Goal: Task Accomplishment & Management: Manage account settings

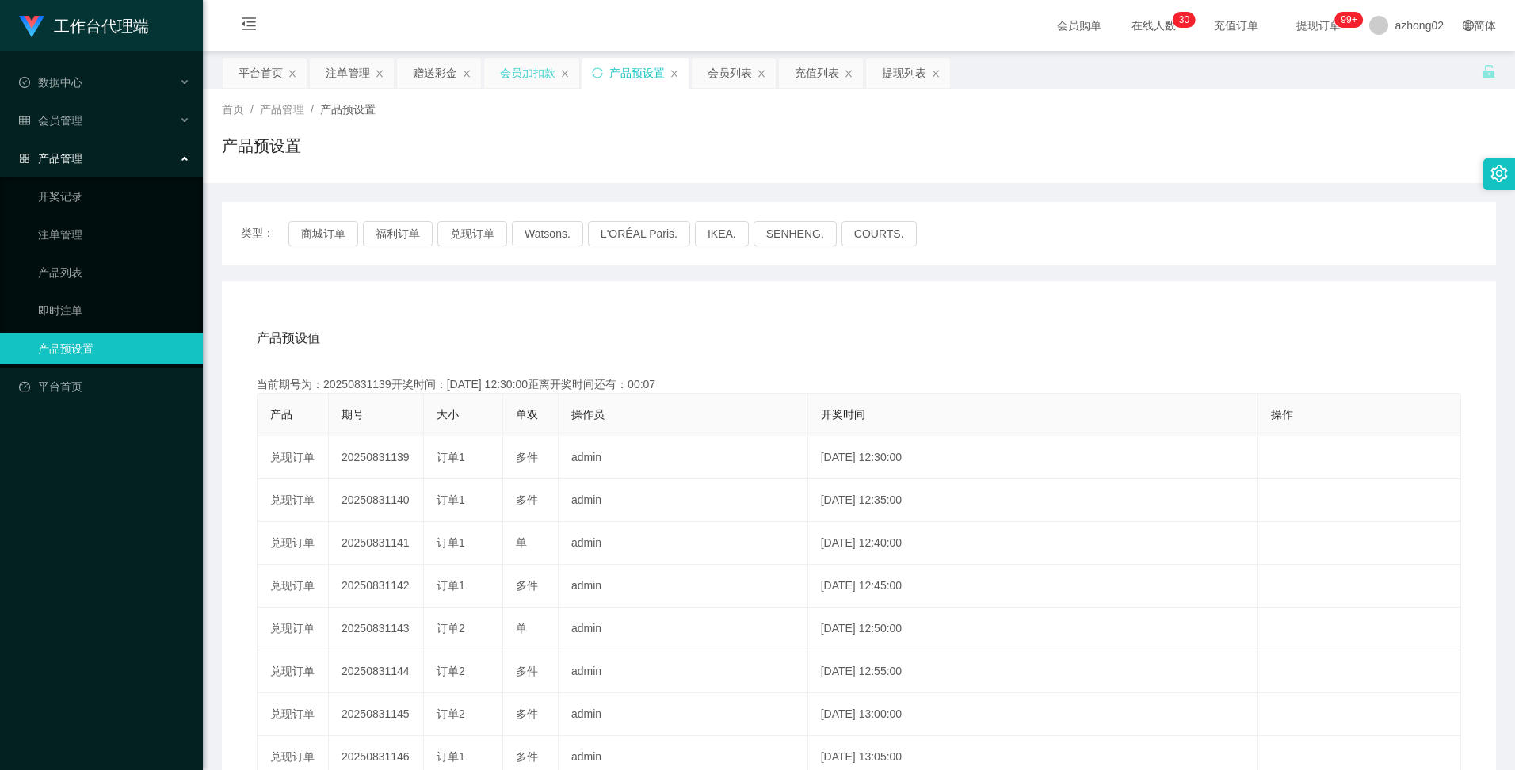
click at [525, 66] on div "会员加扣款" at bounding box center [527, 73] width 55 height 30
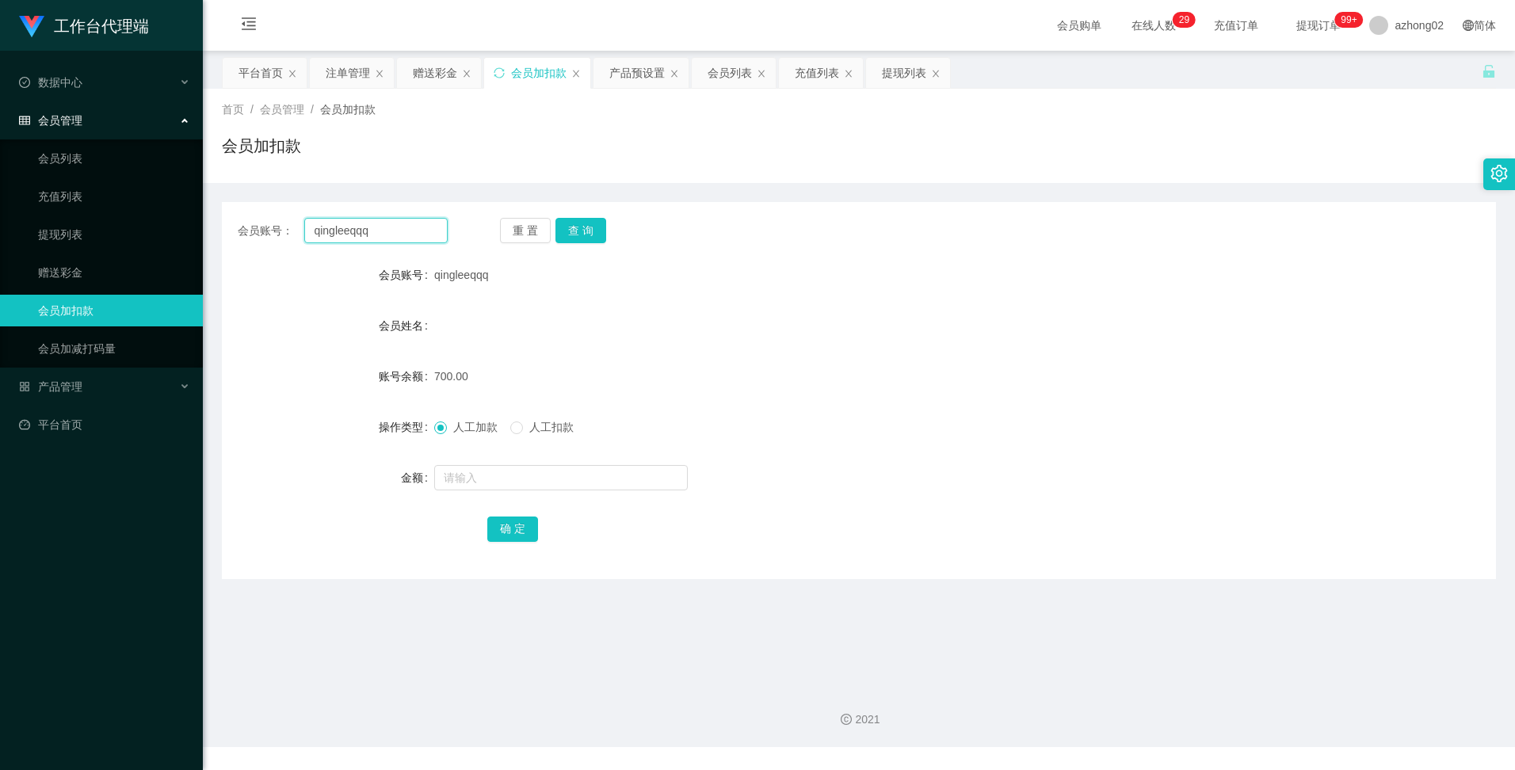
drag, startPoint x: 386, startPoint y: 227, endPoint x: 247, endPoint y: 220, distance: 138.8
click at [247, 220] on div "会员账号： qingleeqqq" at bounding box center [343, 230] width 210 height 25
paste input "01157114616"
type input "01157114616"
click at [590, 235] on button "查 询" at bounding box center [580, 230] width 51 height 25
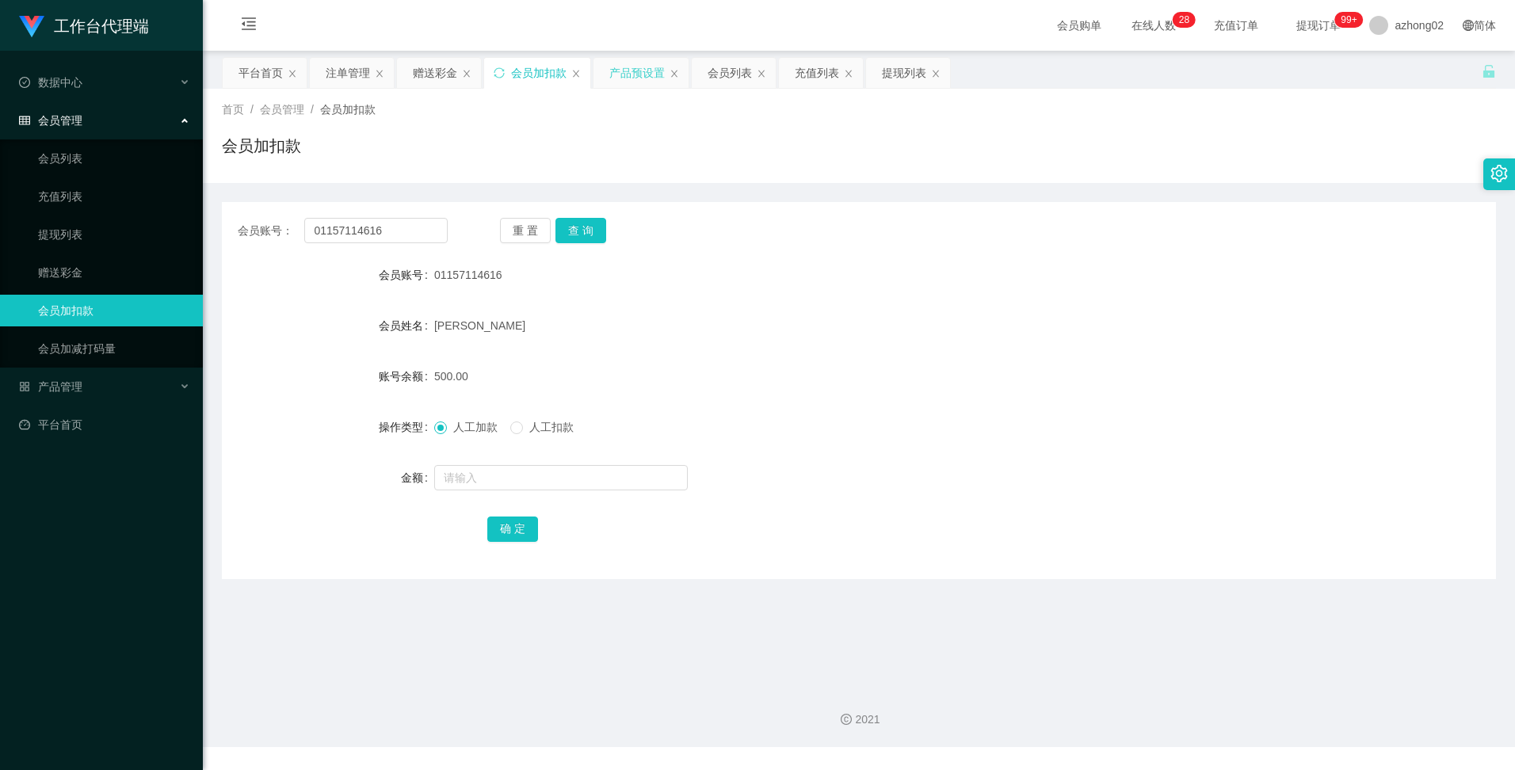
click at [647, 69] on div "产品预设置" at bounding box center [636, 73] width 55 height 30
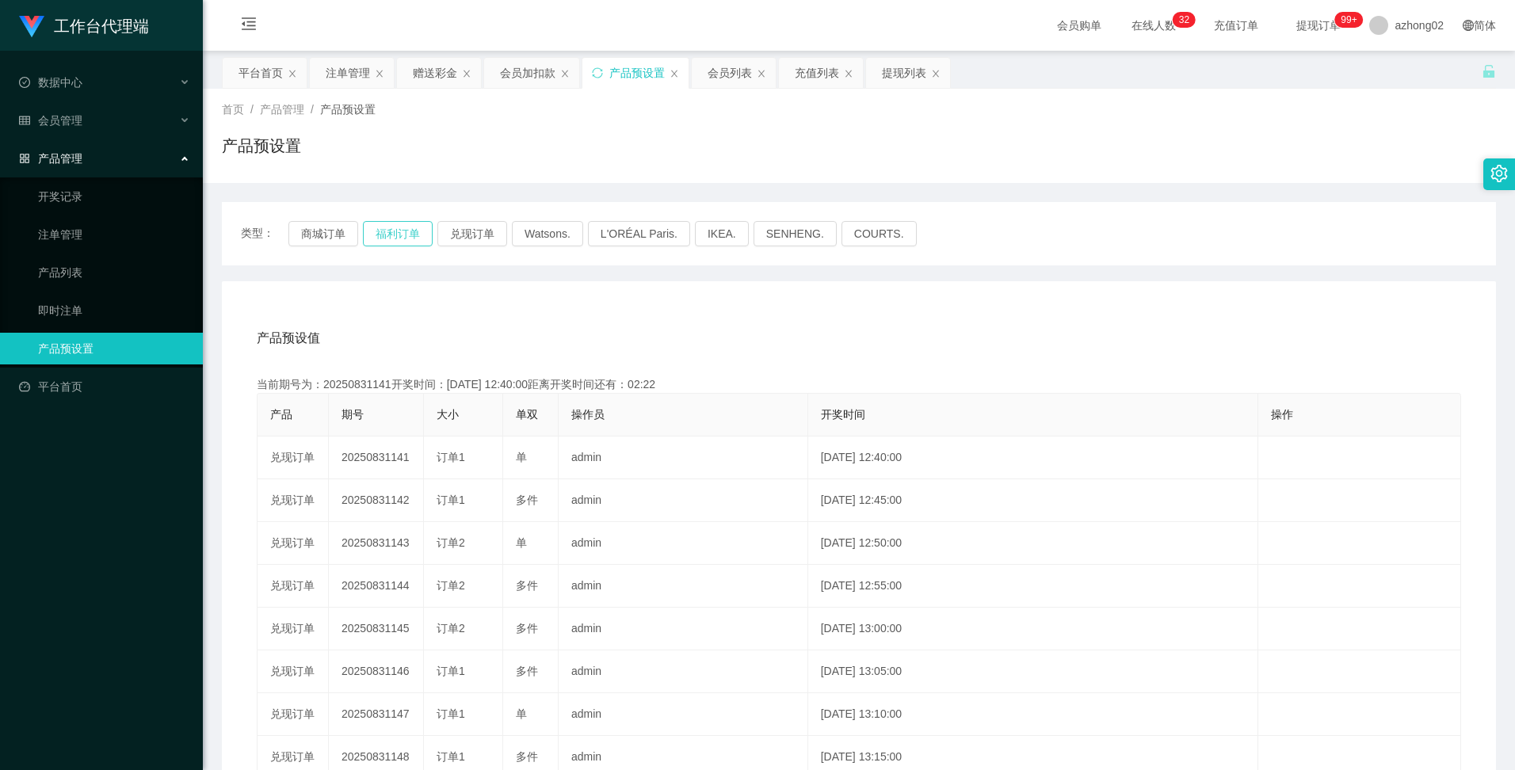
click at [392, 235] on button "福利订单" at bounding box center [398, 233] width 70 height 25
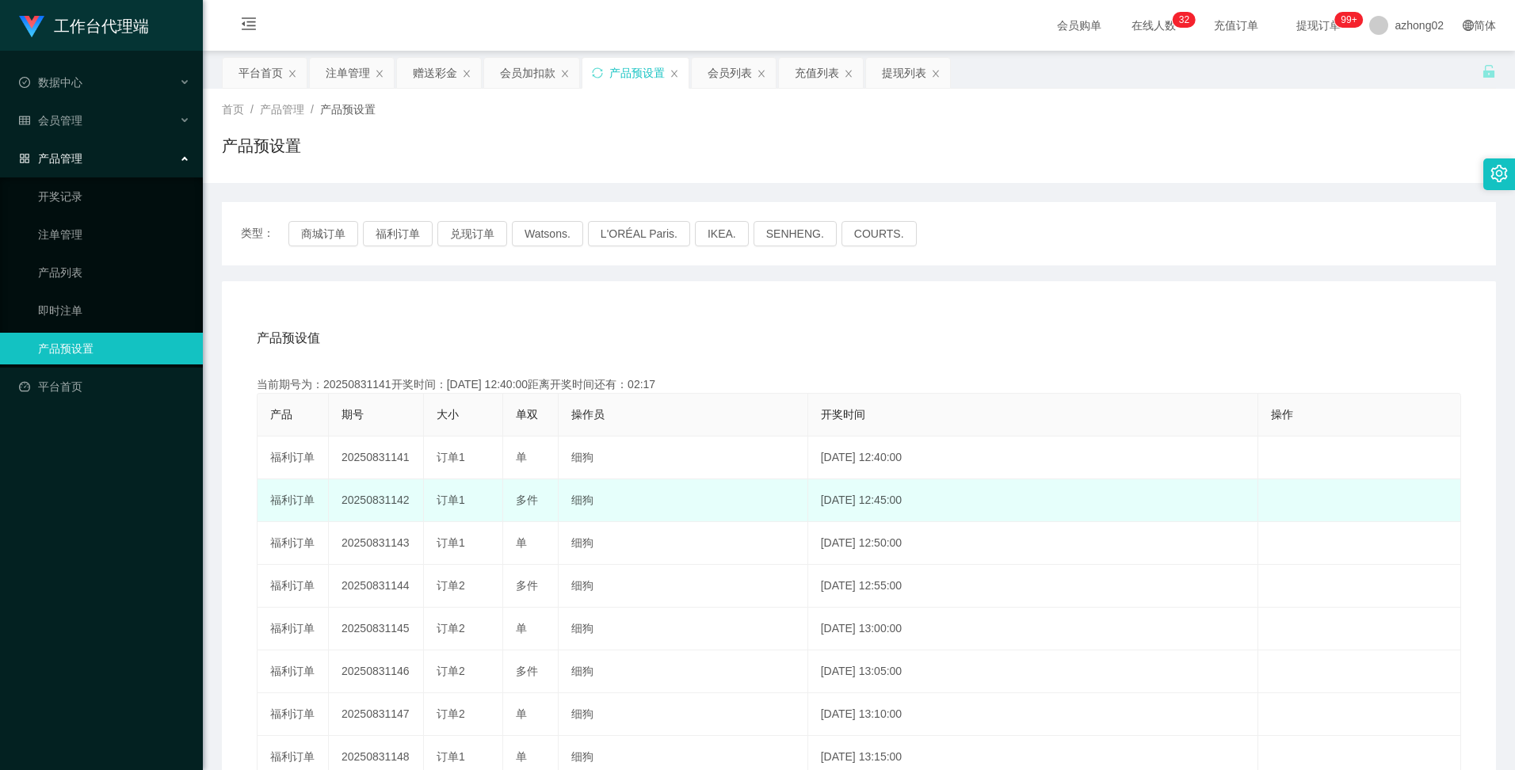
click at [383, 504] on td "20250831142" at bounding box center [376, 500] width 95 height 43
copy td "20250831142"
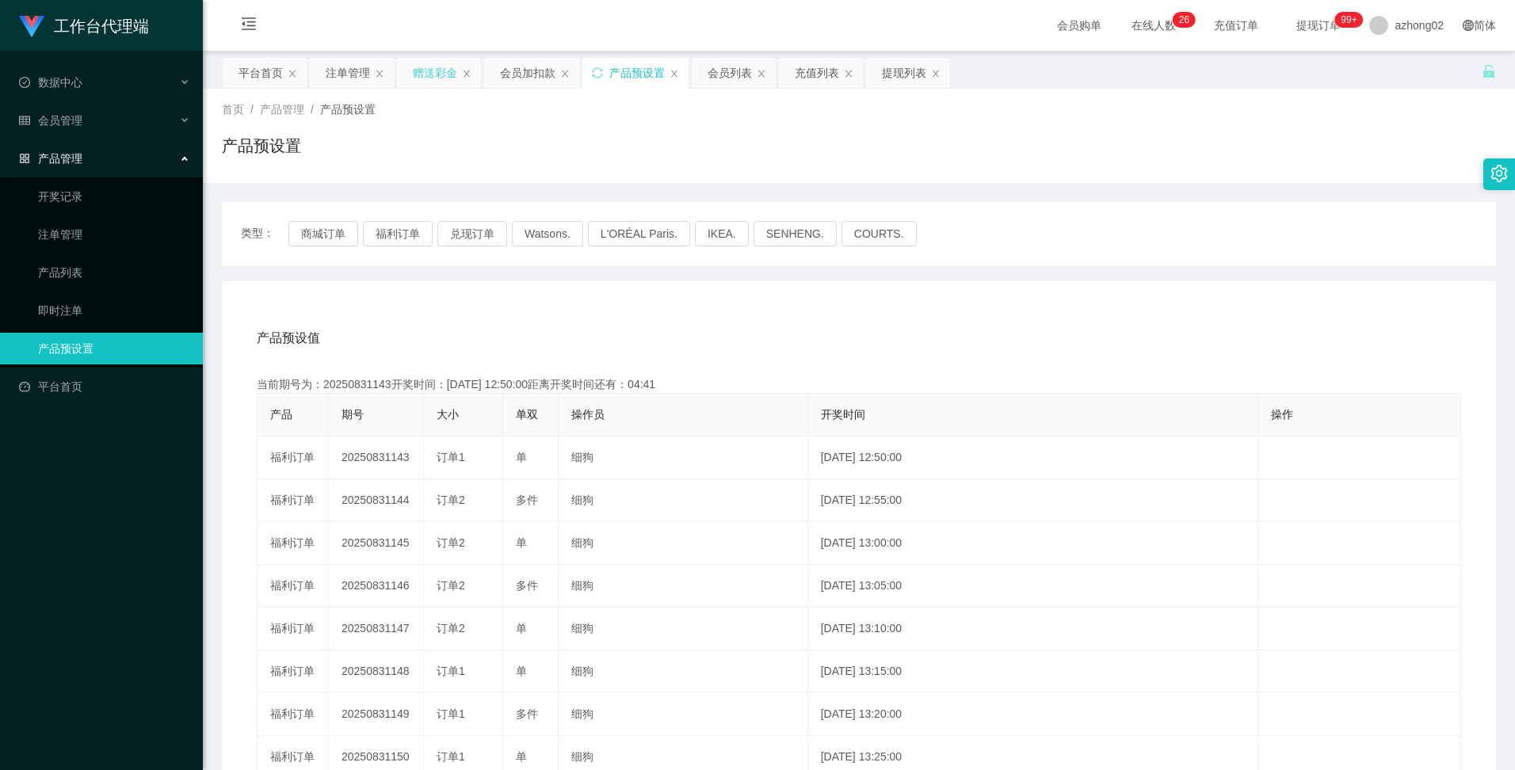
click at [438, 72] on div "赠送彩金" at bounding box center [435, 73] width 44 height 30
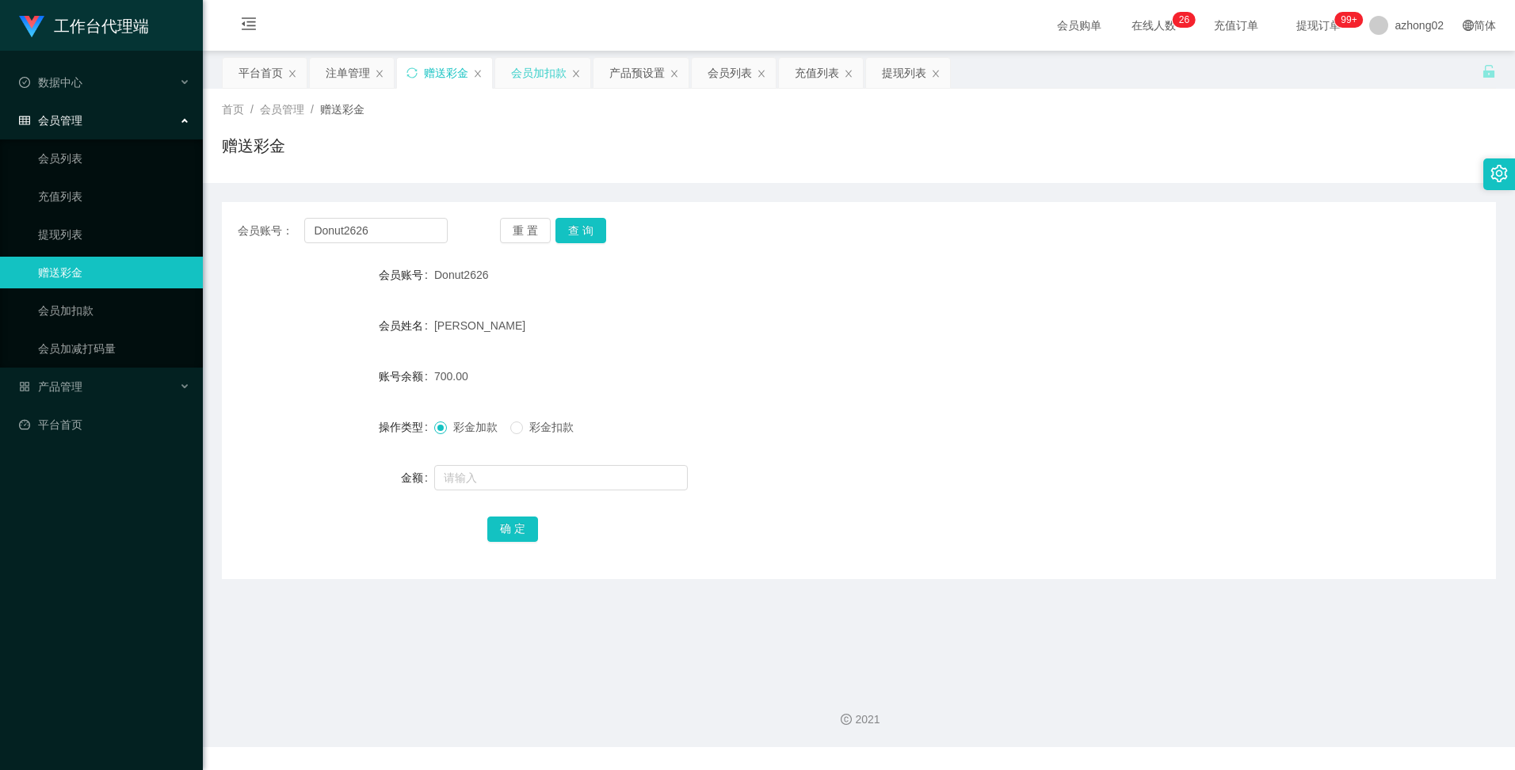
click at [549, 74] on div "会员加扣款" at bounding box center [538, 73] width 55 height 30
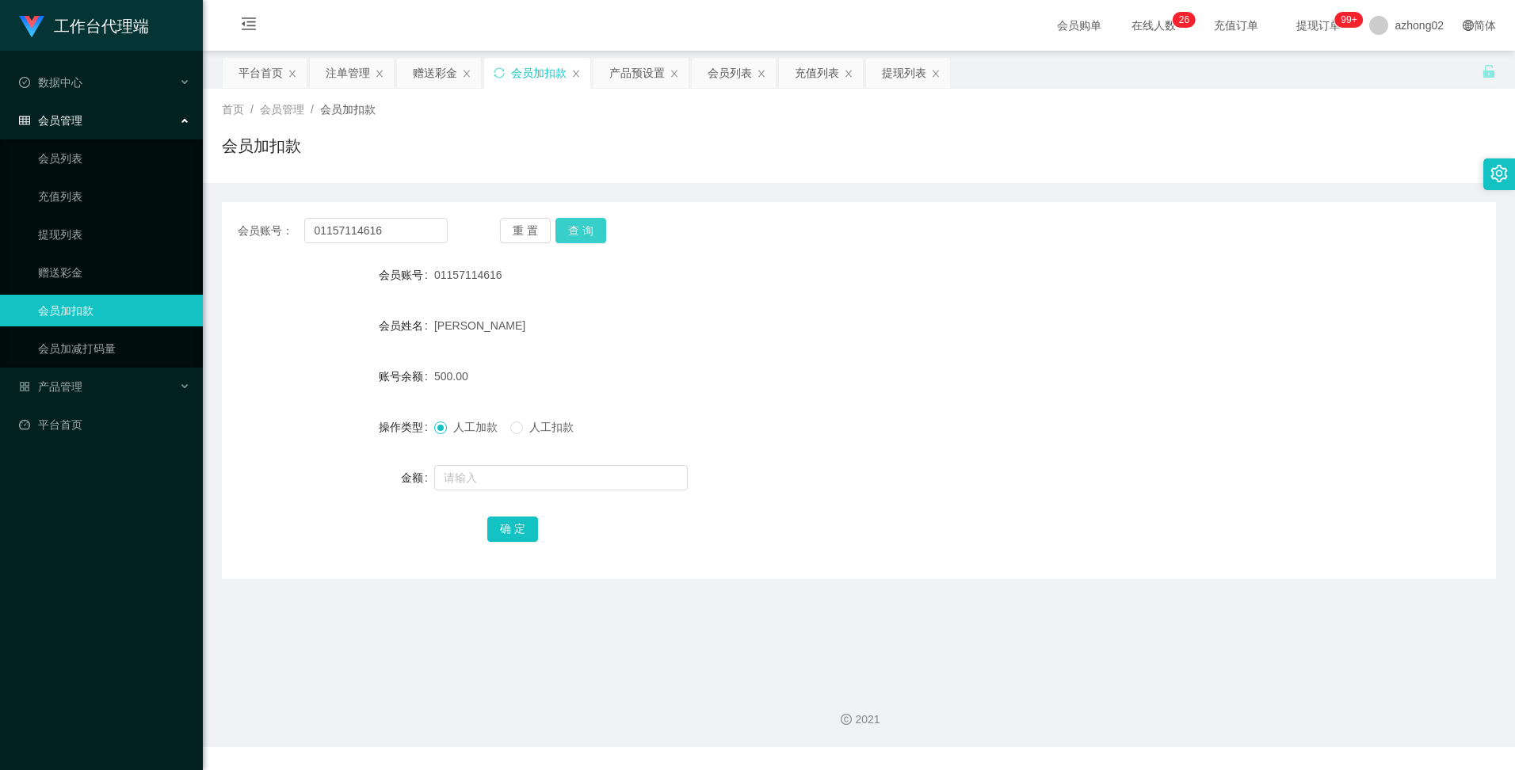
click at [571, 231] on button "查 询" at bounding box center [580, 230] width 51 height 25
